Goal: Information Seeking & Learning: Learn about a topic

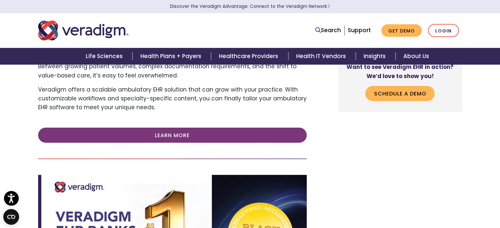
scroll to position [134, 0]
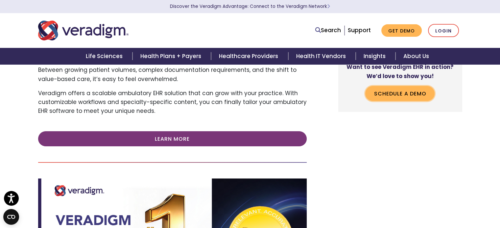
click at [397, 90] on link "Schedule a Demo" at bounding box center [399, 93] width 69 height 15
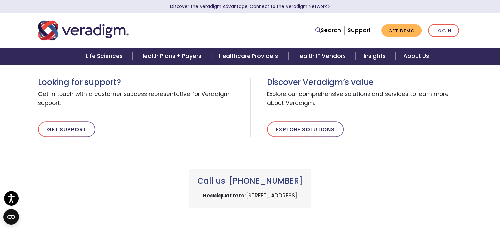
scroll to position [168, 0]
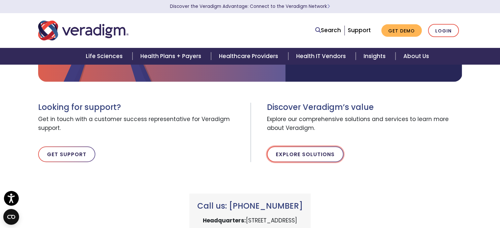
click at [309, 153] on link "Explore Solutions" at bounding box center [305, 155] width 77 height 16
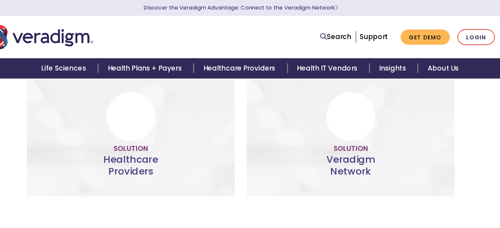
scroll to position [203, 0]
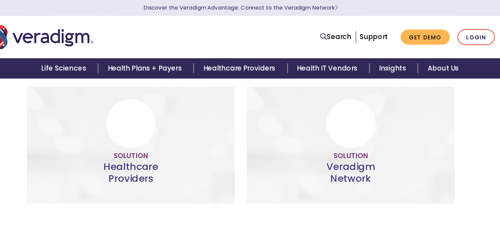
click at [155, 140] on link "Help more" at bounding box center [160, 140] width 48 height 15
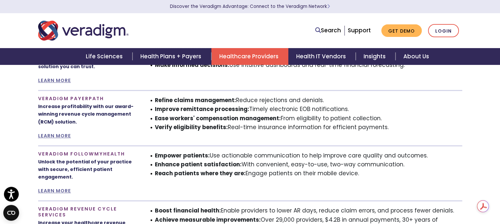
scroll to position [500, 0]
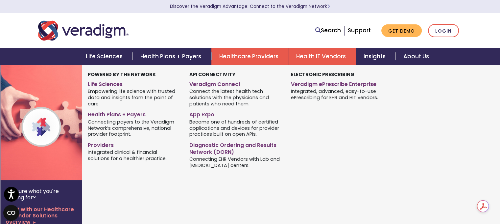
click at [318, 59] on link "Health IT Vendors" at bounding box center [321, 56] width 67 height 17
